Goal: Information Seeking & Learning: Learn about a topic

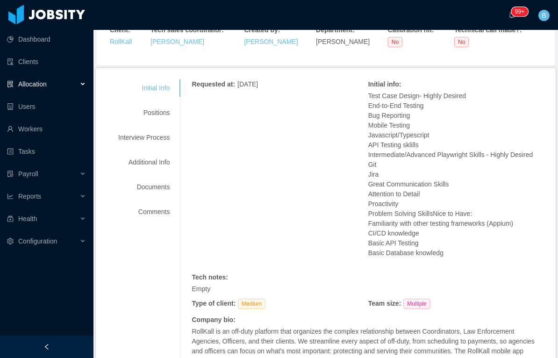
scroll to position [123, 0]
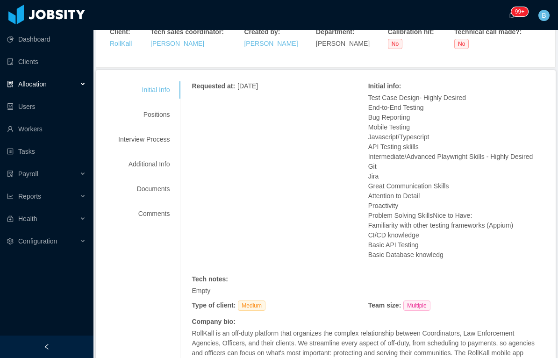
click at [166, 115] on div "Positions" at bounding box center [144, 114] width 74 height 17
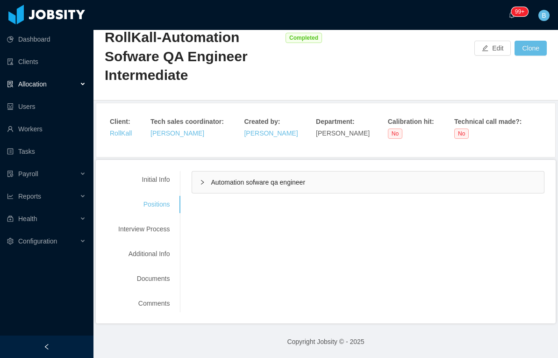
scroll to position [32, 0]
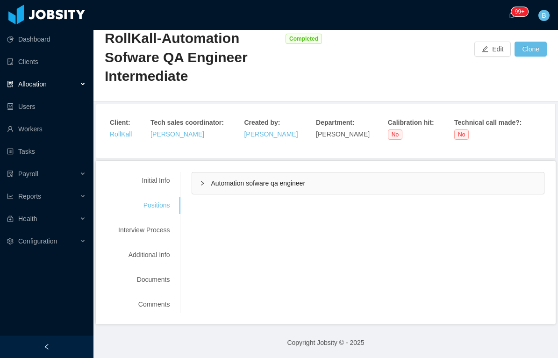
click at [414, 186] on div "Automation sofware qa engineer" at bounding box center [368, 184] width 352 height 22
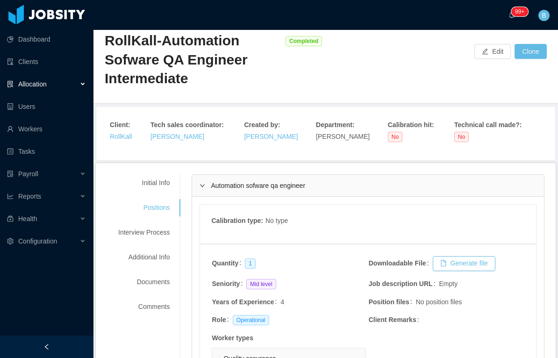
scroll to position [30, 0]
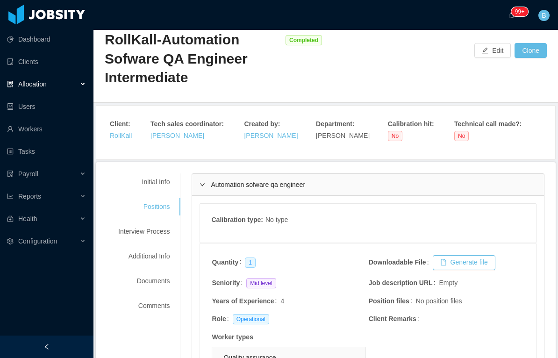
click at [149, 184] on div "Initial Info" at bounding box center [144, 181] width 74 height 17
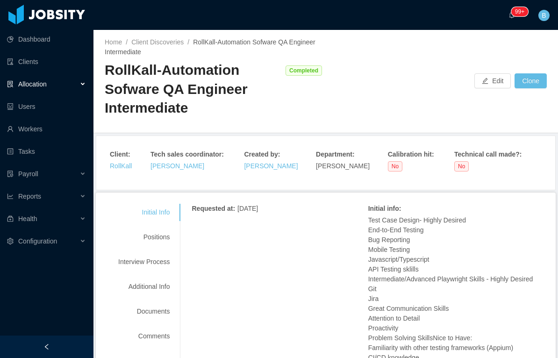
scroll to position [0, 0]
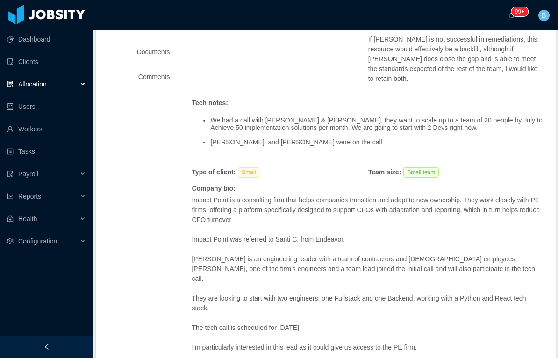
scroll to position [231, 0]
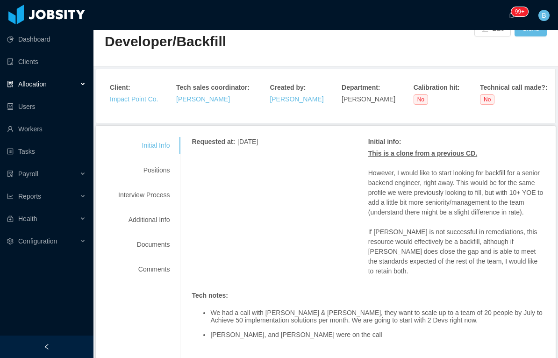
click at [153, 170] on div "Positions" at bounding box center [144, 170] width 74 height 17
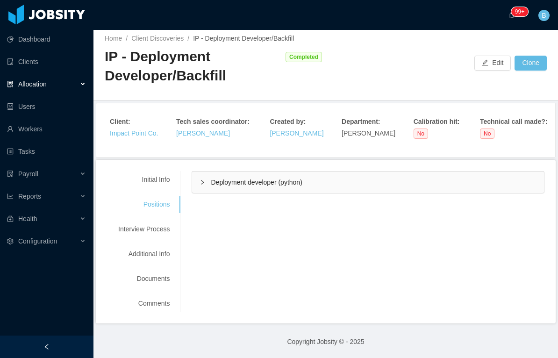
scroll to position [3, 0]
click at [444, 183] on div "Deployment developer (python)" at bounding box center [368, 183] width 352 height 22
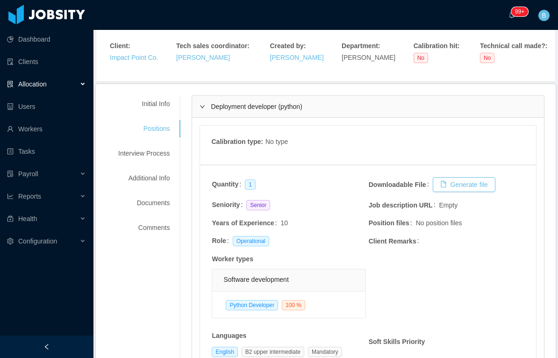
scroll to position [78, 0]
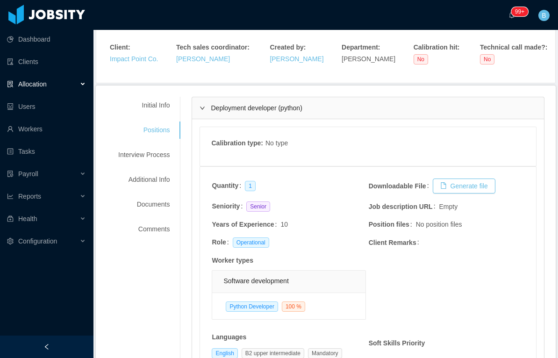
click at [153, 110] on div "Initial Info" at bounding box center [144, 105] width 74 height 17
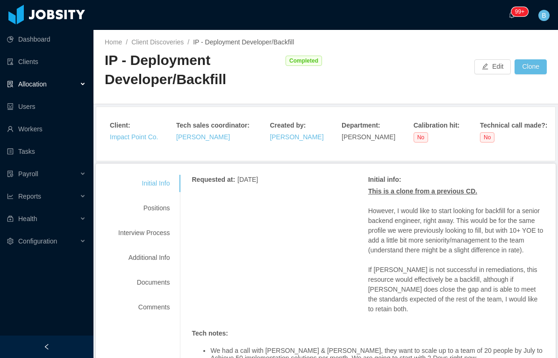
scroll to position [0, 0]
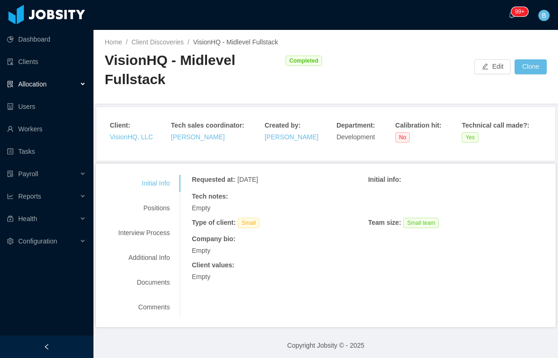
click at [157, 216] on div "Positions" at bounding box center [144, 208] width 74 height 17
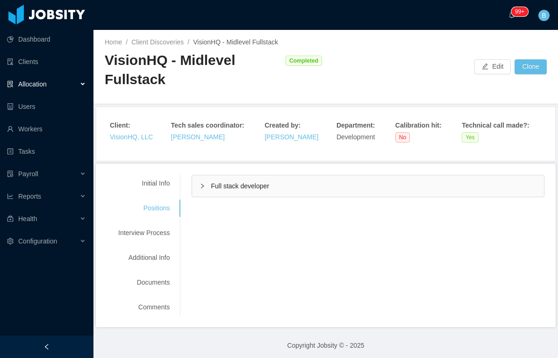
click at [421, 183] on div "Full stack developer" at bounding box center [368, 186] width 352 height 22
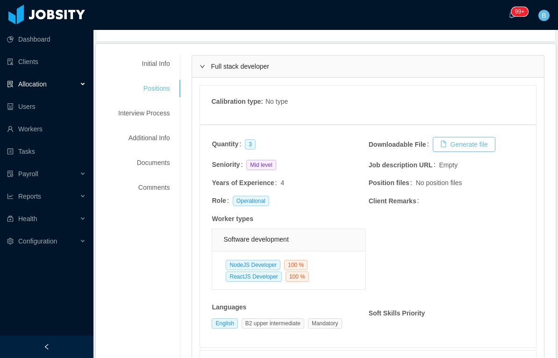
scroll to position [120, 0]
